Goal: Navigation & Orientation: Go to known website

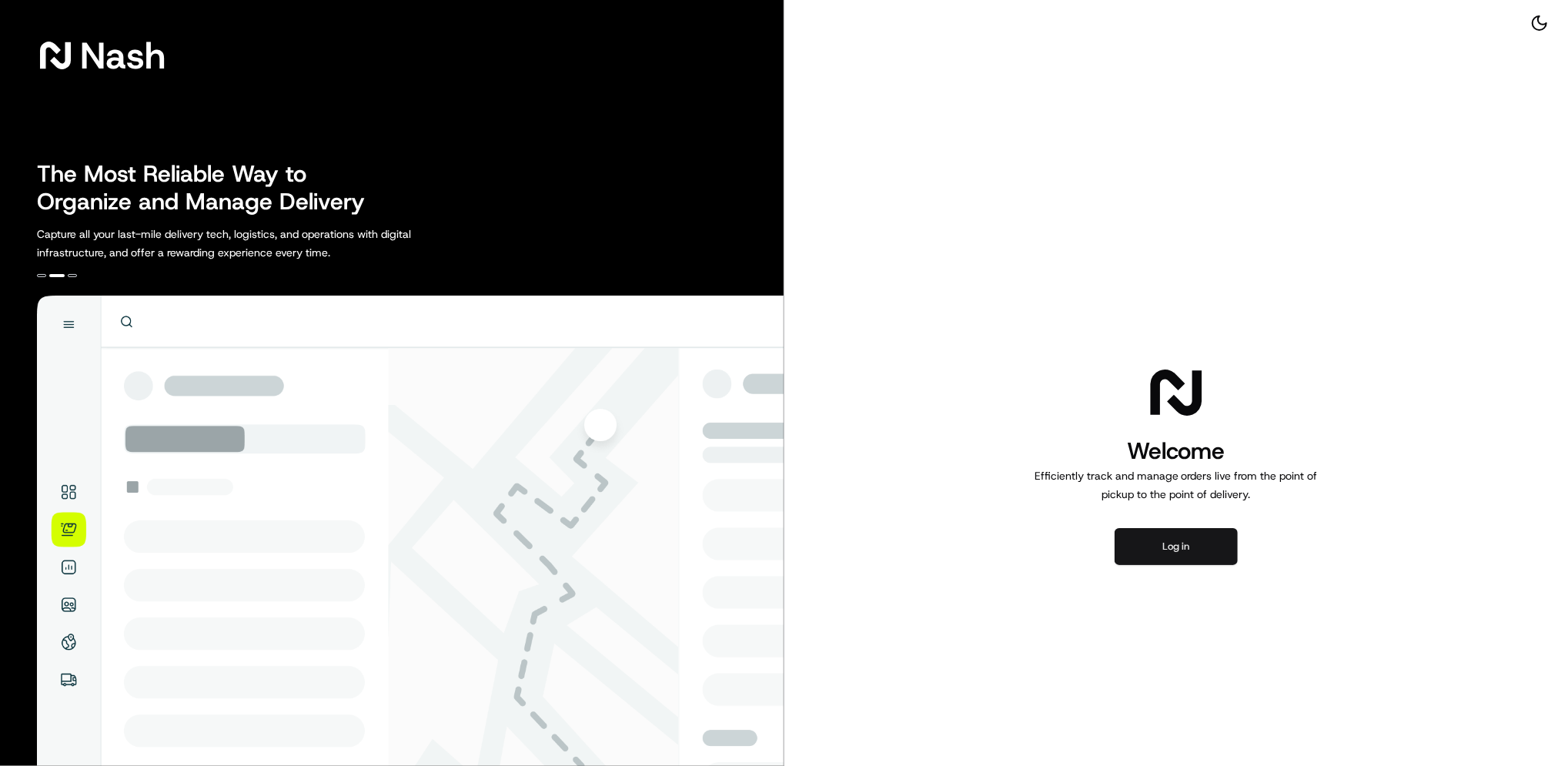
click at [1200, 556] on button "Log in" at bounding box center [1176, 546] width 123 height 37
